Goal: Use online tool/utility: Utilize a website feature to perform a specific function

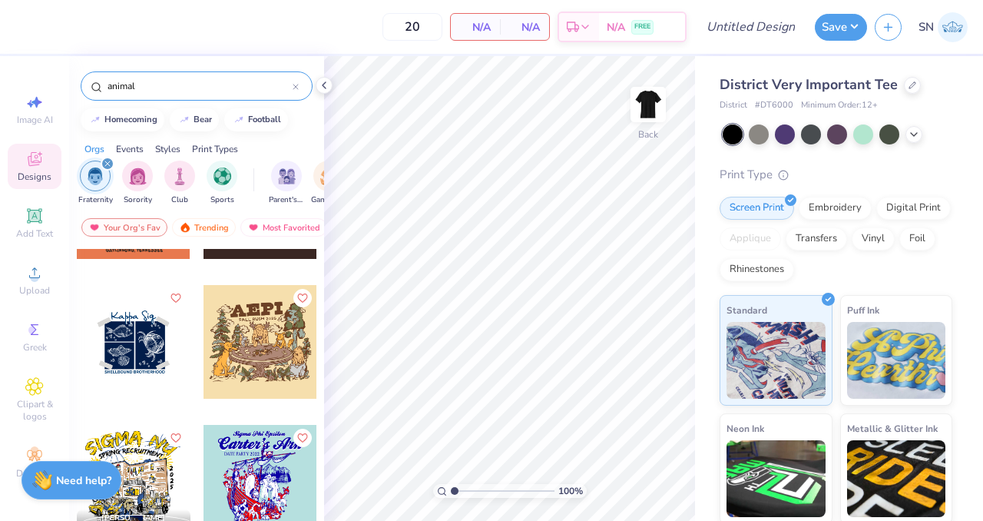
scroll to position [303, 0]
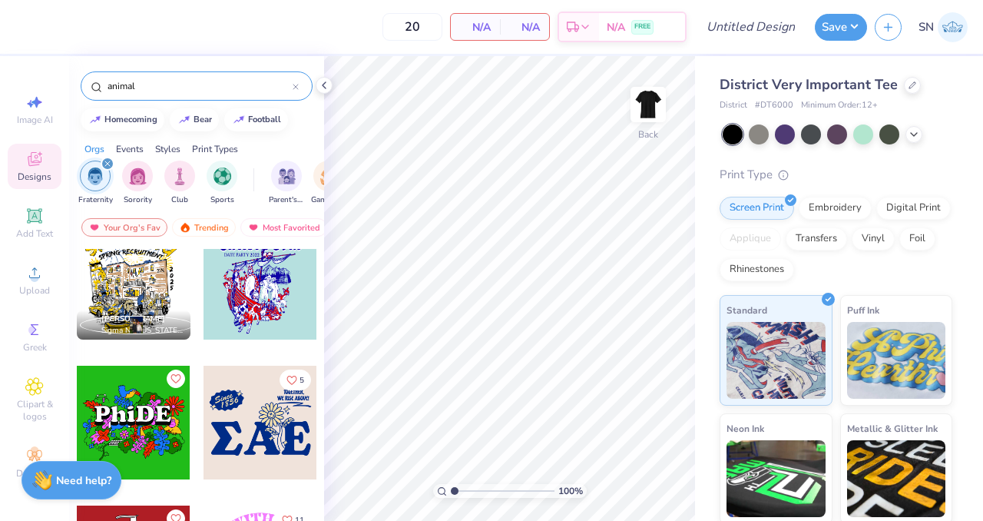
click at [214, 81] on input "animal" at bounding box center [199, 85] width 187 height 15
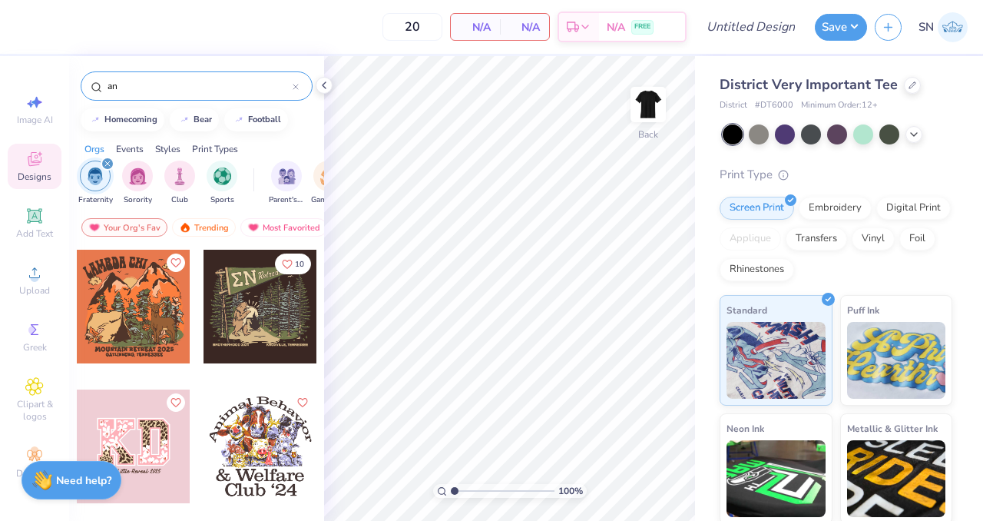
type input "a"
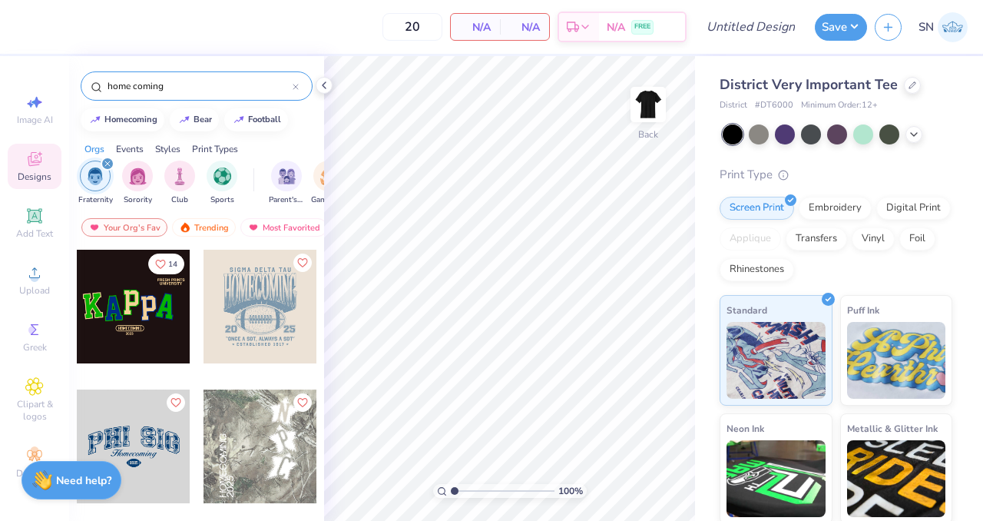
type input "home coming"
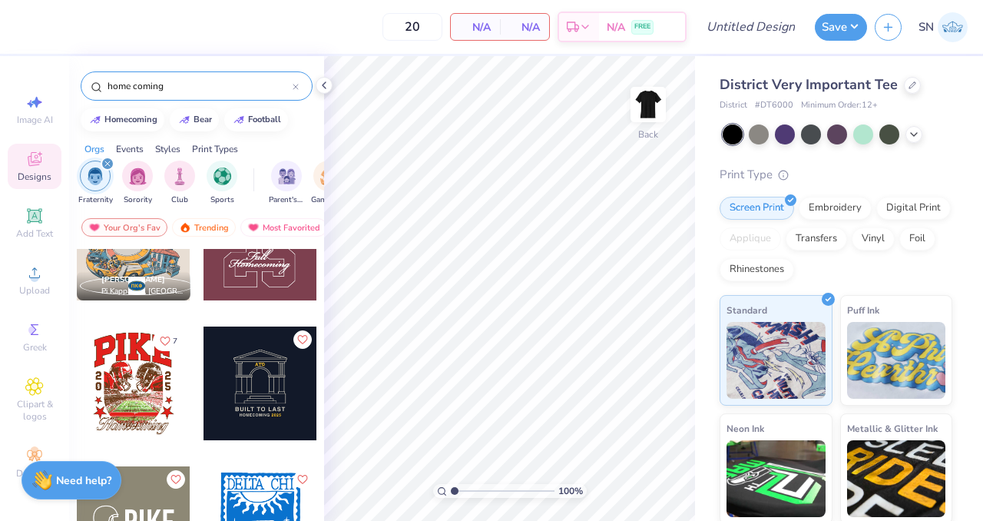
scroll to position [16, 0]
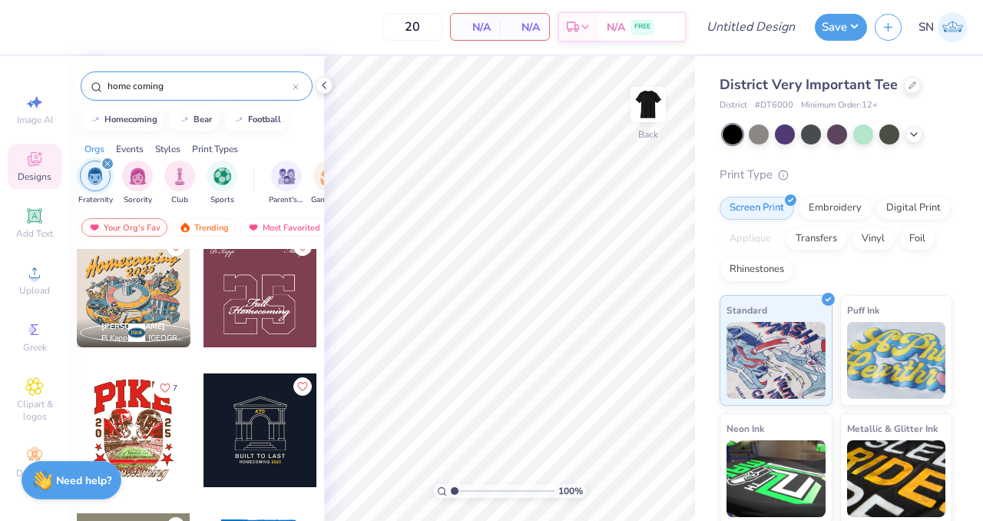
click at [158, 435] on div at bounding box center [134, 430] width 114 height 114
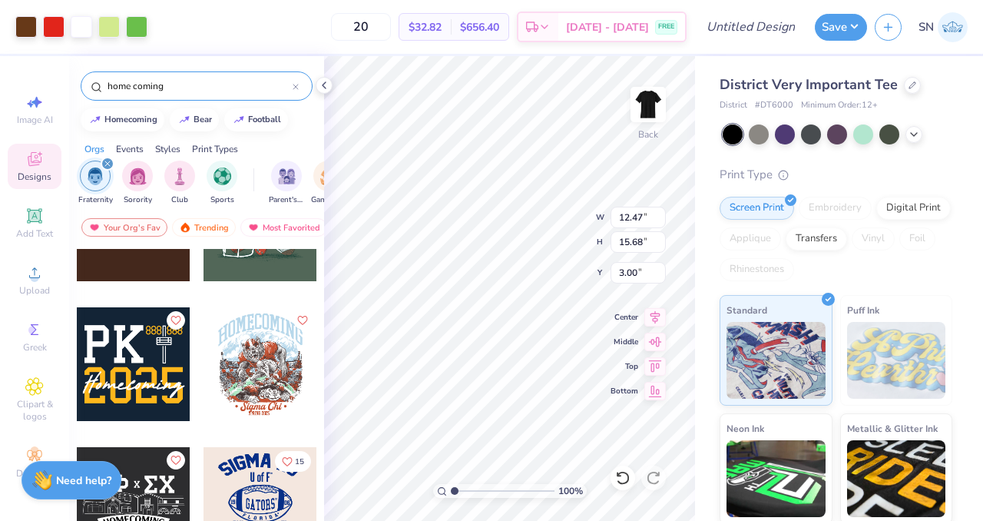
scroll to position [989, 0]
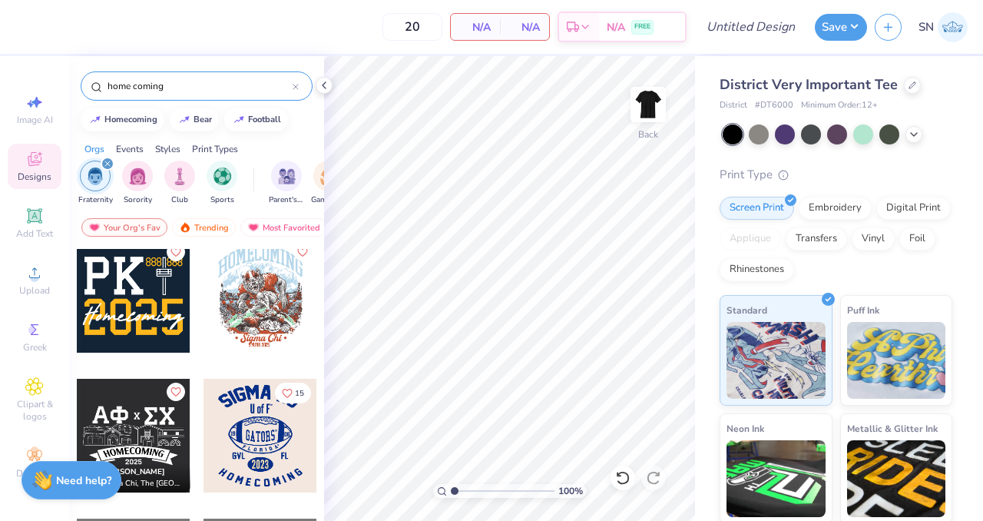
click at [277, 317] on div at bounding box center [261, 296] width 114 height 114
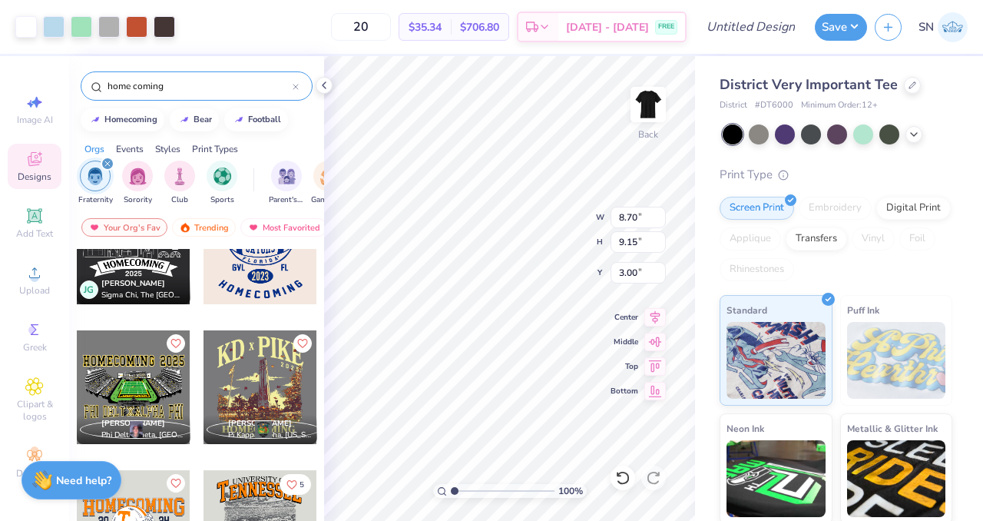
scroll to position [1191, 0]
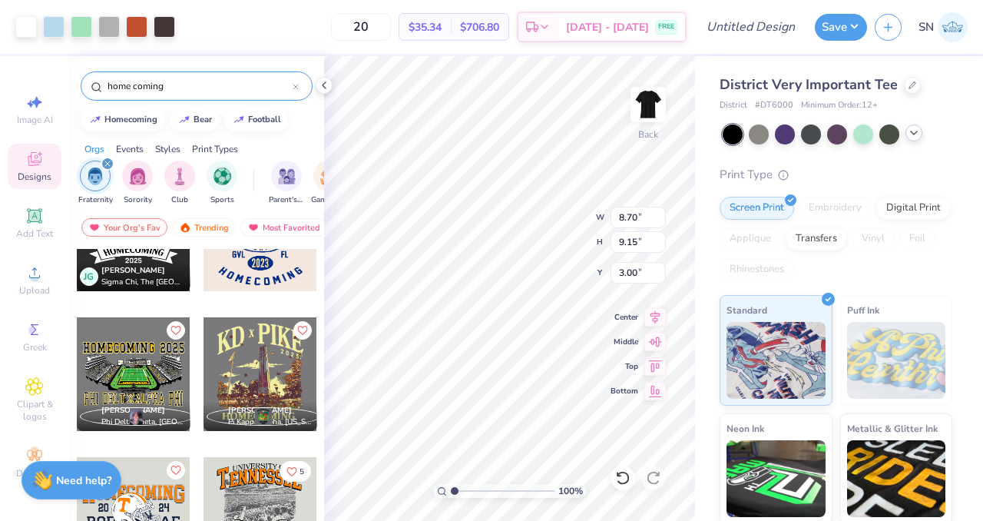
click at [917, 132] on icon at bounding box center [914, 133] width 12 height 12
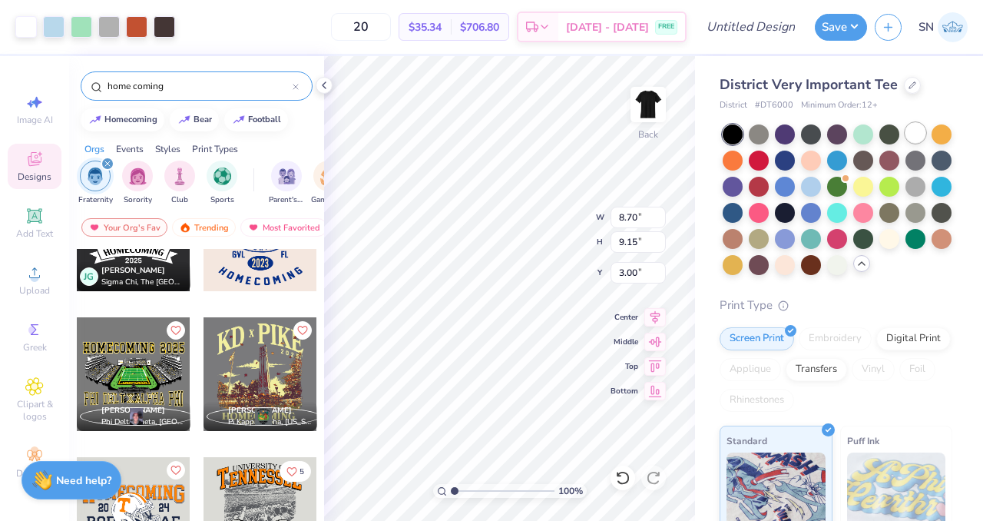
click at [906, 131] on div at bounding box center [916, 133] width 20 height 20
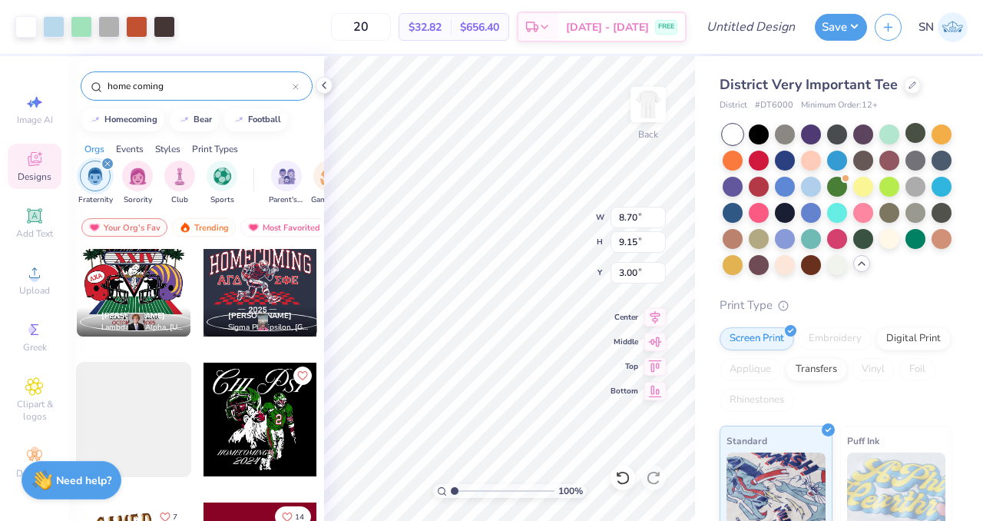
scroll to position [1567, 0]
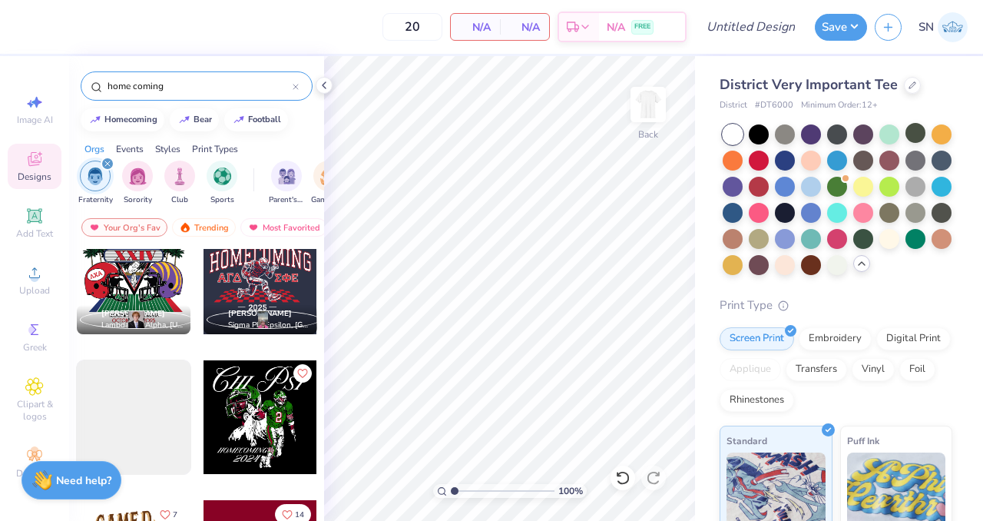
click at [271, 432] on div at bounding box center [261, 417] width 114 height 114
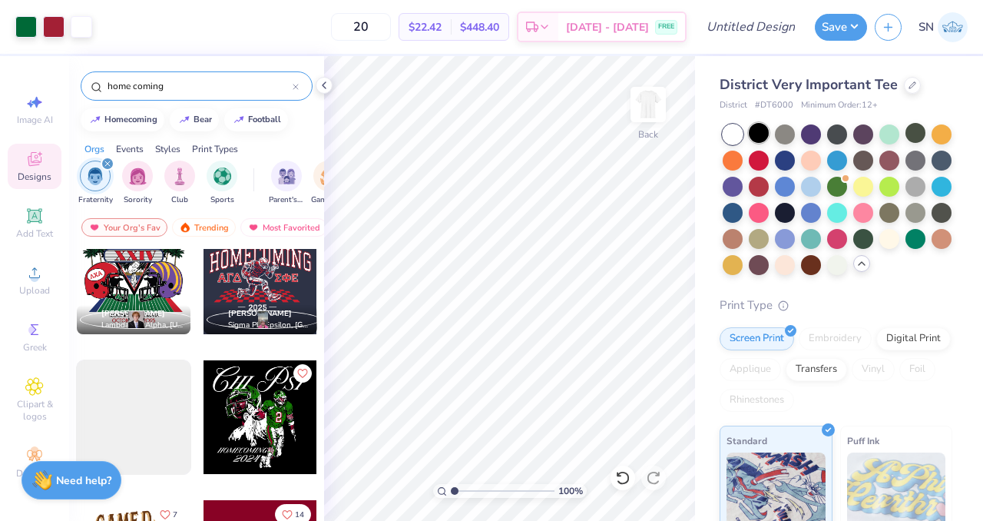
click at [765, 135] on div at bounding box center [759, 133] width 20 height 20
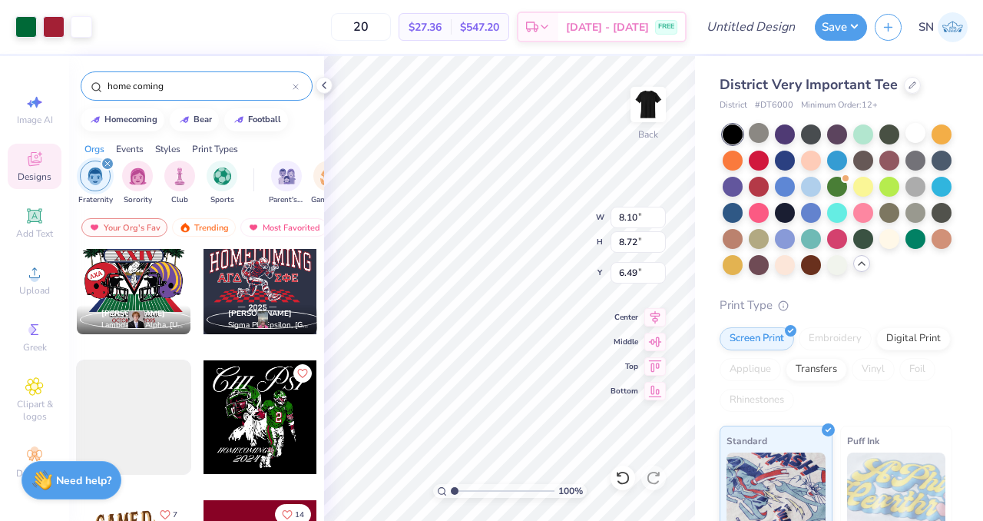
type input "6.49"
type input "10.44"
type input "11.24"
type input "3.96"
click at [22, 27] on div at bounding box center [26, 26] width 22 height 22
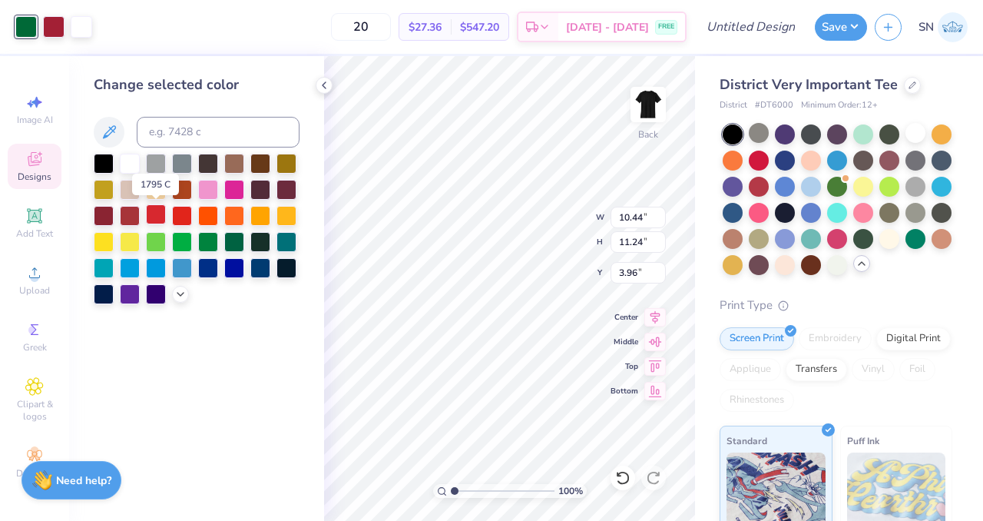
click at [154, 217] on div at bounding box center [156, 214] width 20 height 20
click at [54, 22] on div at bounding box center [54, 26] width 22 height 22
click at [265, 164] on div at bounding box center [260, 162] width 20 height 20
click at [237, 167] on div at bounding box center [234, 162] width 20 height 20
click at [316, 314] on div "Change selected color" at bounding box center [196, 288] width 255 height 465
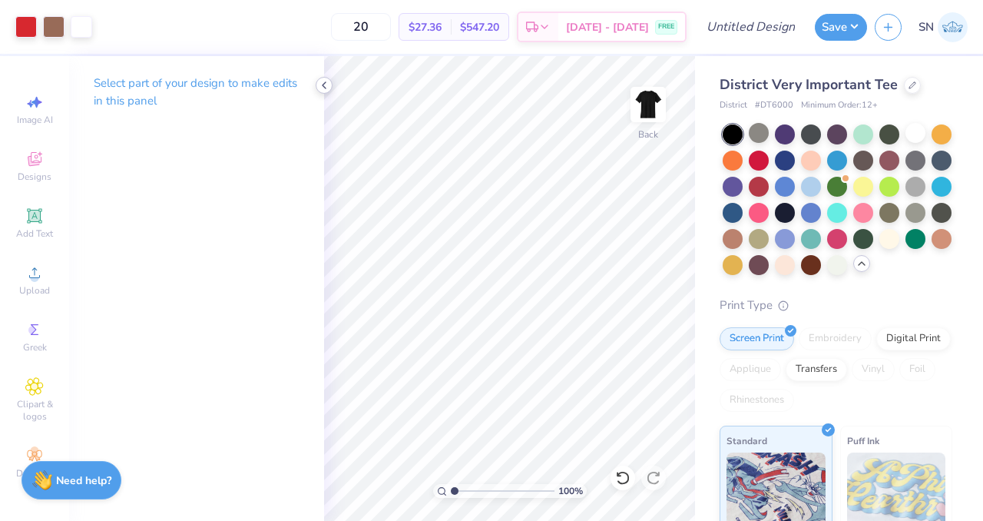
click at [319, 84] on icon at bounding box center [324, 85] width 12 height 12
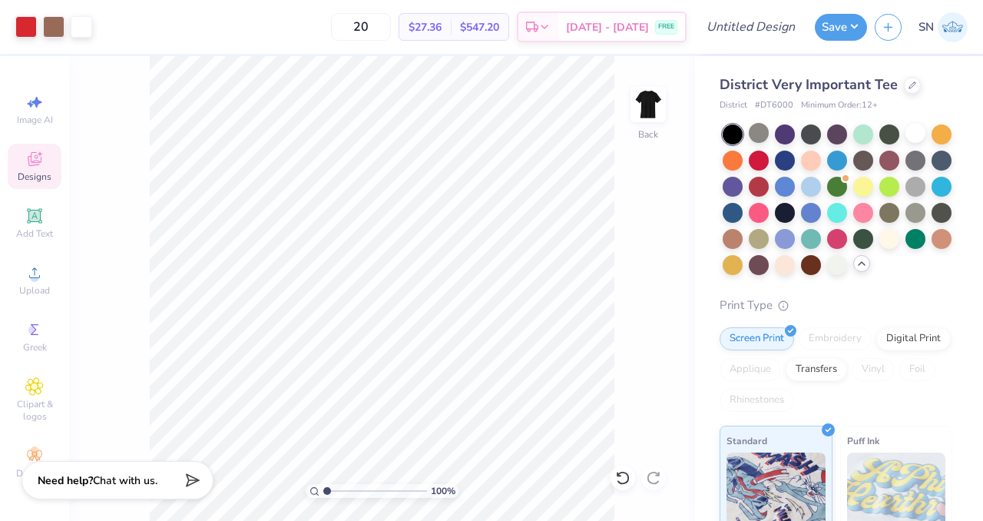
click at [39, 178] on span "Designs" at bounding box center [35, 177] width 34 height 12
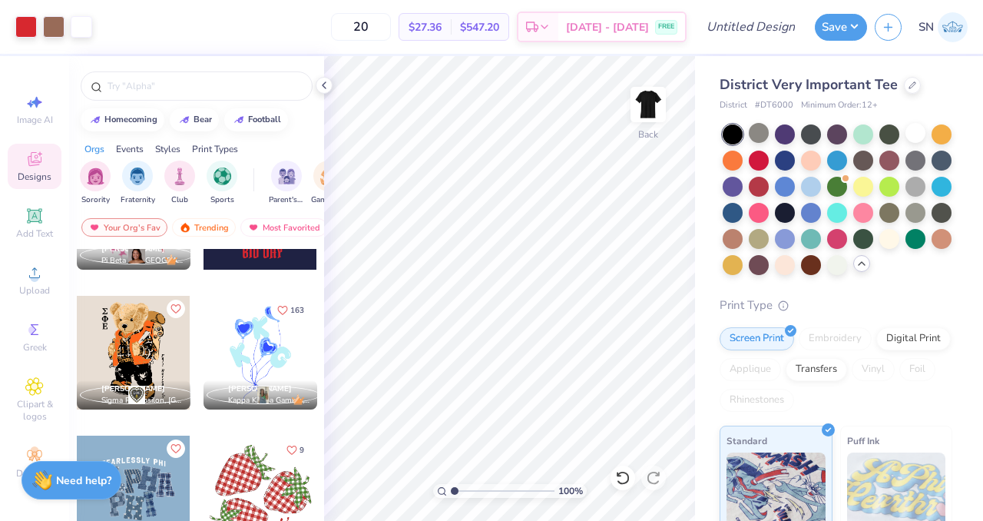
scroll to position [1907, 0]
